Goal: Navigation & Orientation: Find specific page/section

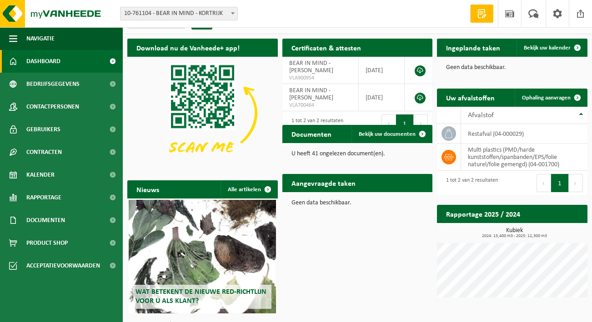
scroll to position [16, 0]
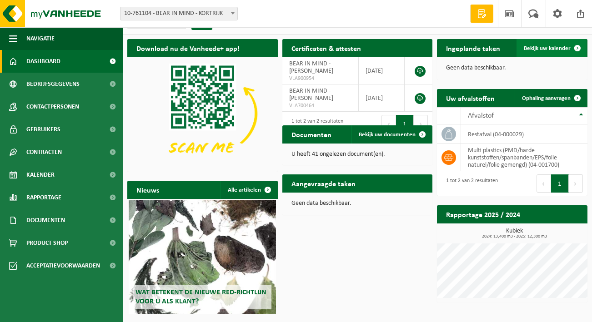
click at [573, 48] on span at bounding box center [577, 48] width 18 height 18
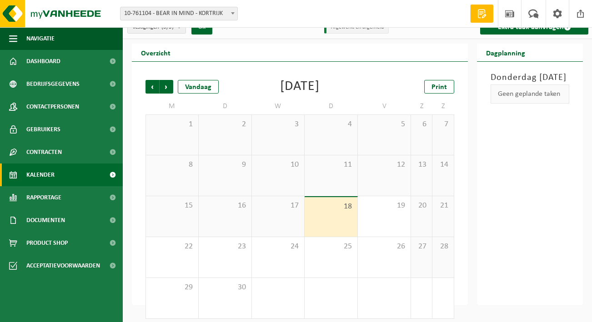
scroll to position [18, 0]
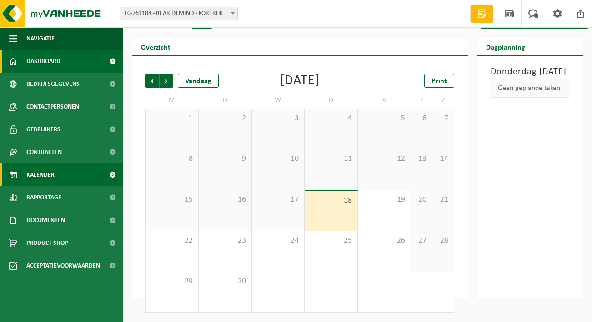
click at [58, 64] on span "Dashboard" at bounding box center [43, 61] width 34 height 23
